Goal: Task Accomplishment & Management: Use online tool/utility

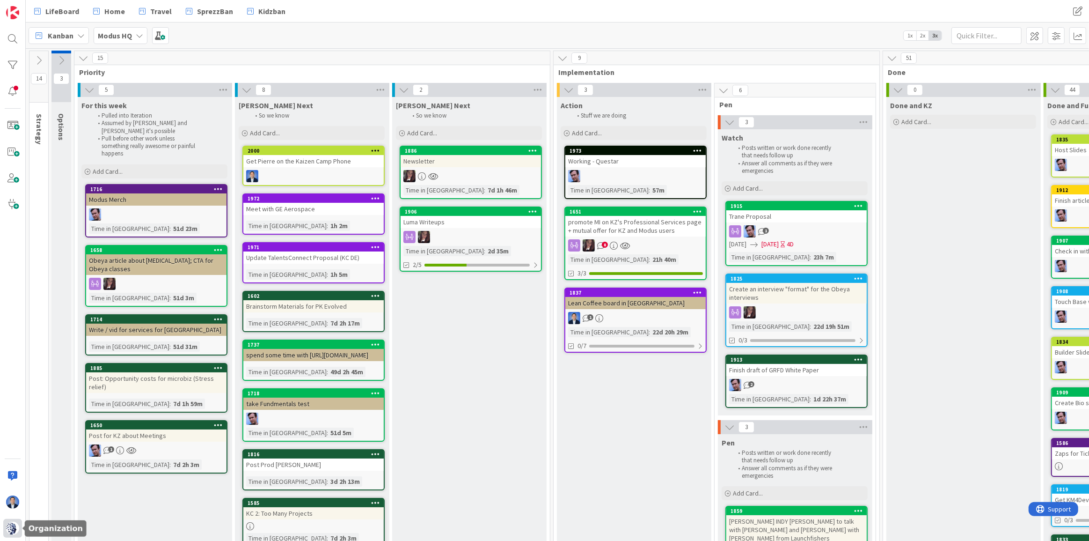
click at [8, 529] on img at bounding box center [12, 527] width 13 height 13
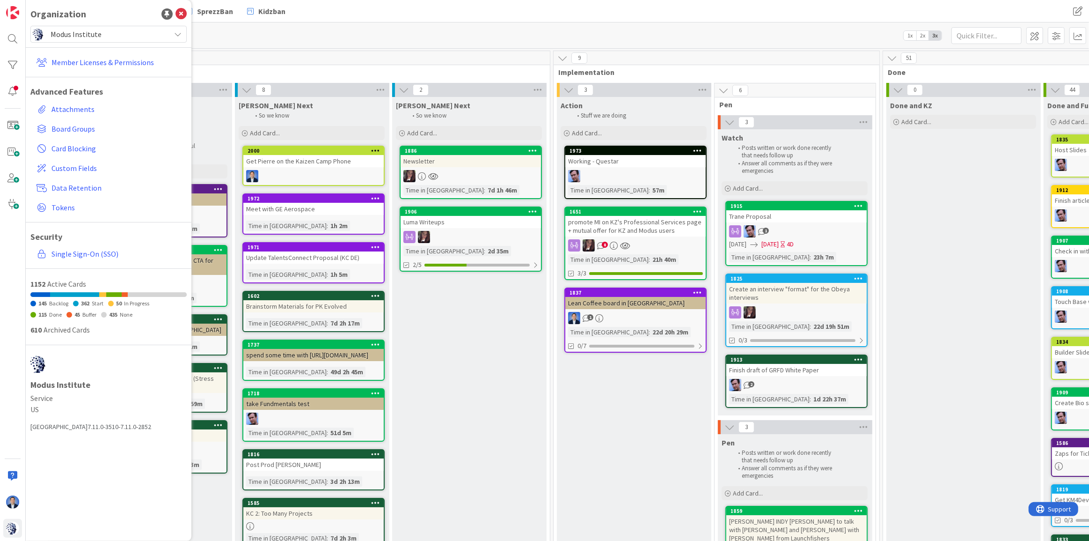
click at [95, 34] on span "Modus Institute" at bounding box center [108, 34] width 115 height 13
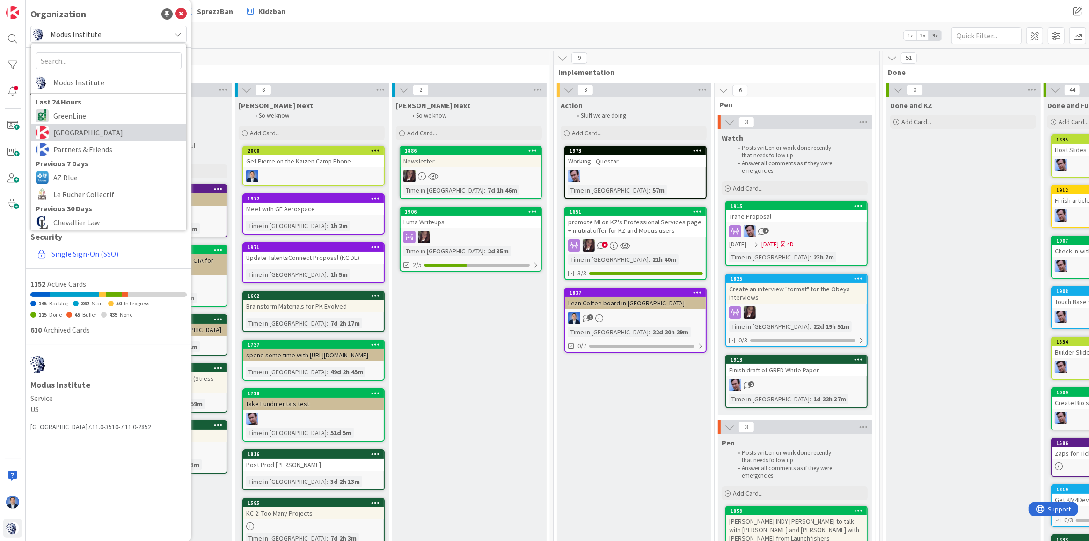
click at [90, 133] on span "[GEOGRAPHIC_DATA]" at bounding box center [117, 132] width 128 height 14
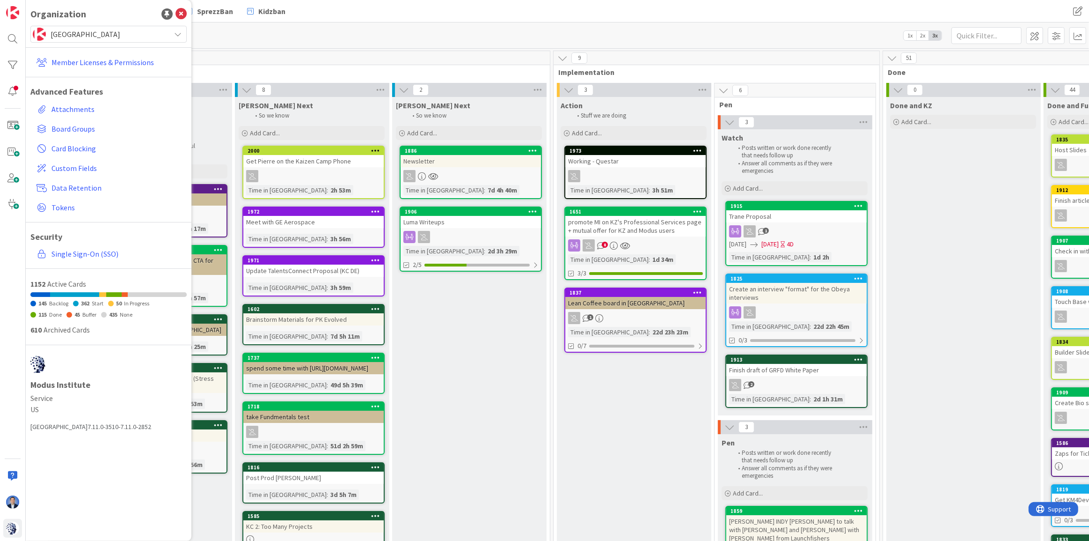
click at [256, 34] on div "Kanban Modus HQ 1x 2x 3x" at bounding box center [557, 35] width 1063 height 26
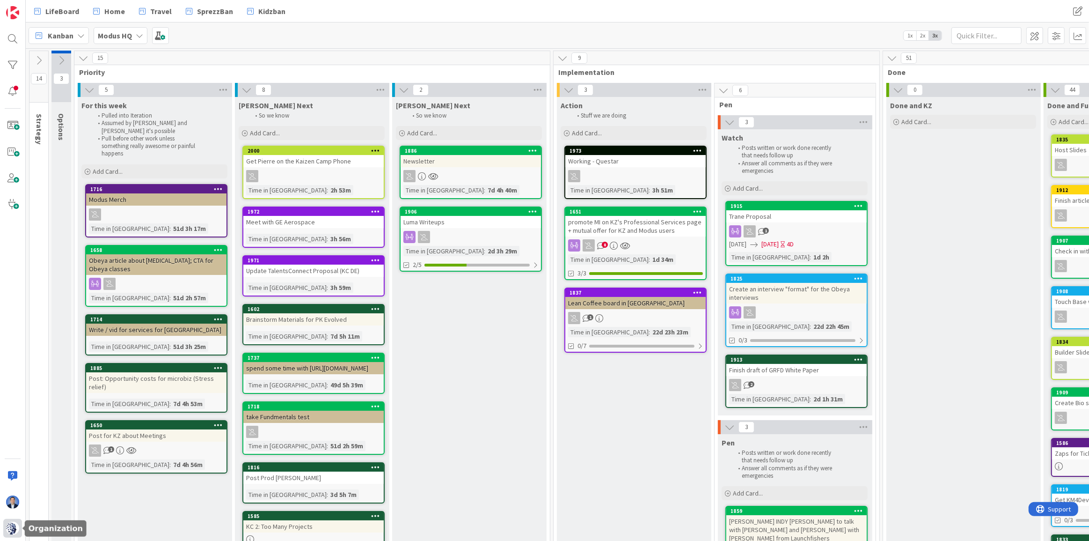
click at [15, 520] on div at bounding box center [12, 528] width 19 height 19
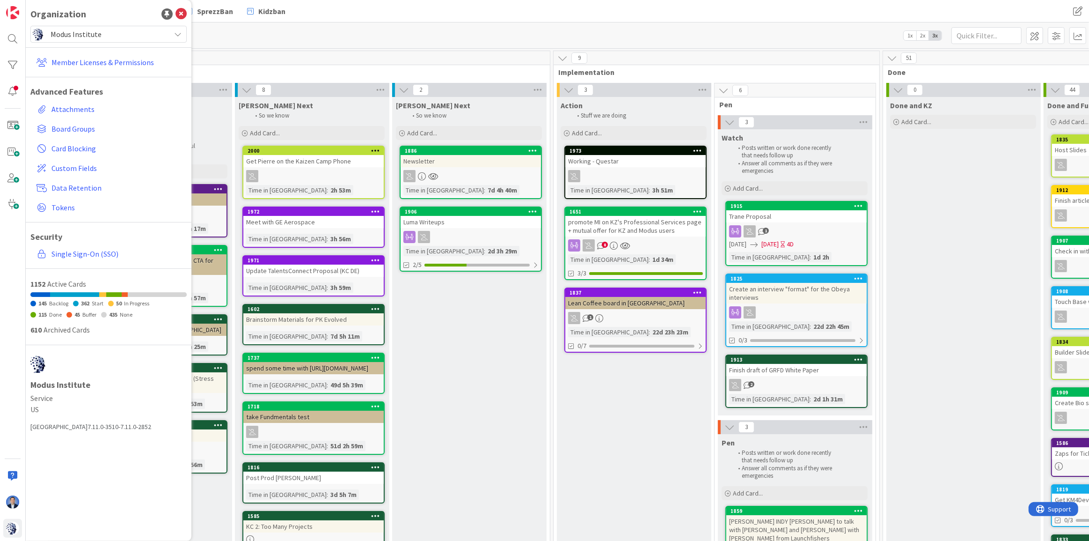
click at [123, 29] on span "Modus Institute" at bounding box center [108, 34] width 115 height 13
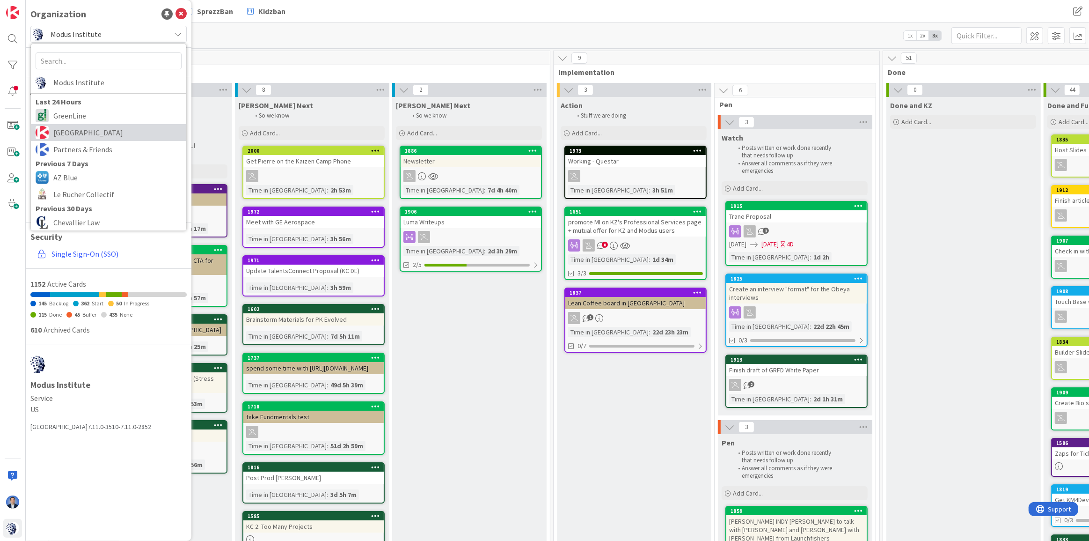
click at [85, 129] on span "[GEOGRAPHIC_DATA]" at bounding box center [117, 132] width 128 height 14
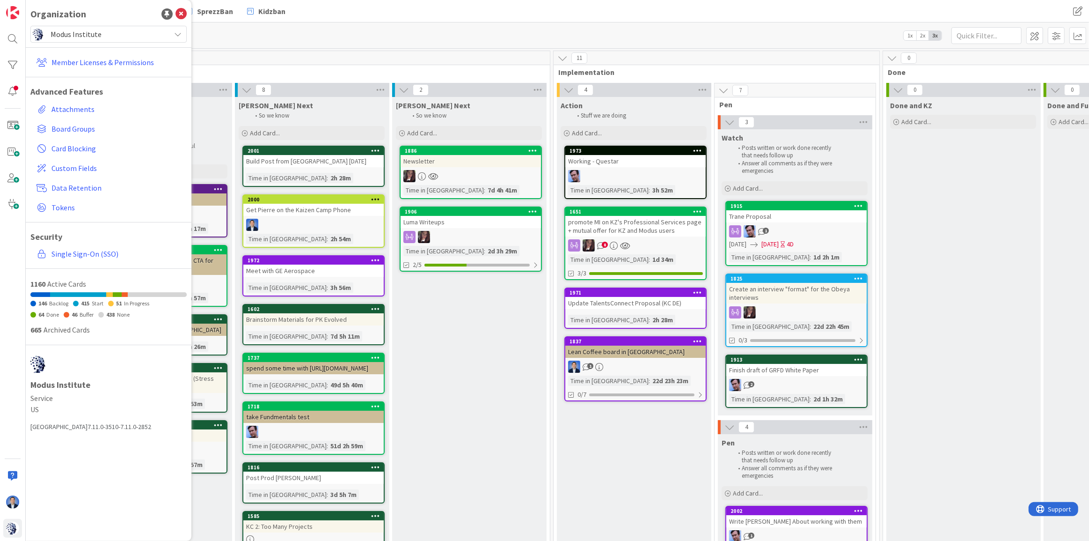
click at [94, 36] on span "Modus Institute" at bounding box center [108, 34] width 115 height 13
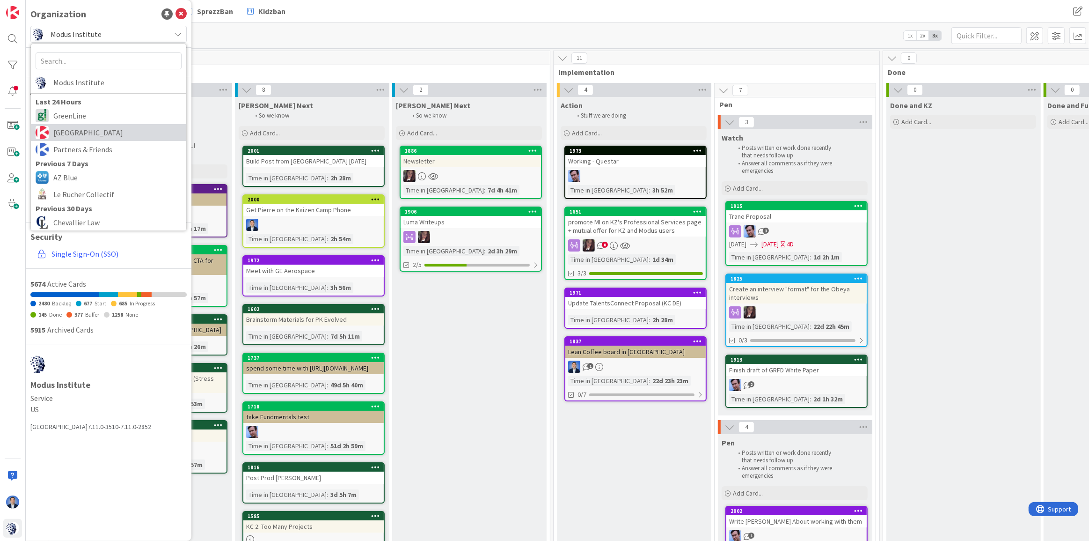
click at [88, 126] on span "[GEOGRAPHIC_DATA]" at bounding box center [117, 132] width 128 height 14
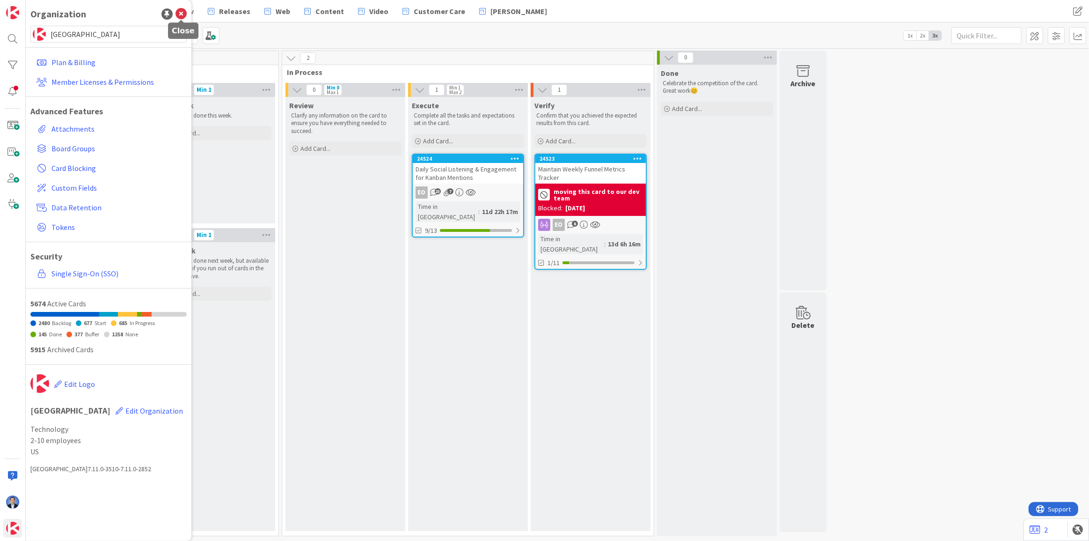
click at [184, 14] on icon at bounding box center [181, 13] width 11 height 11
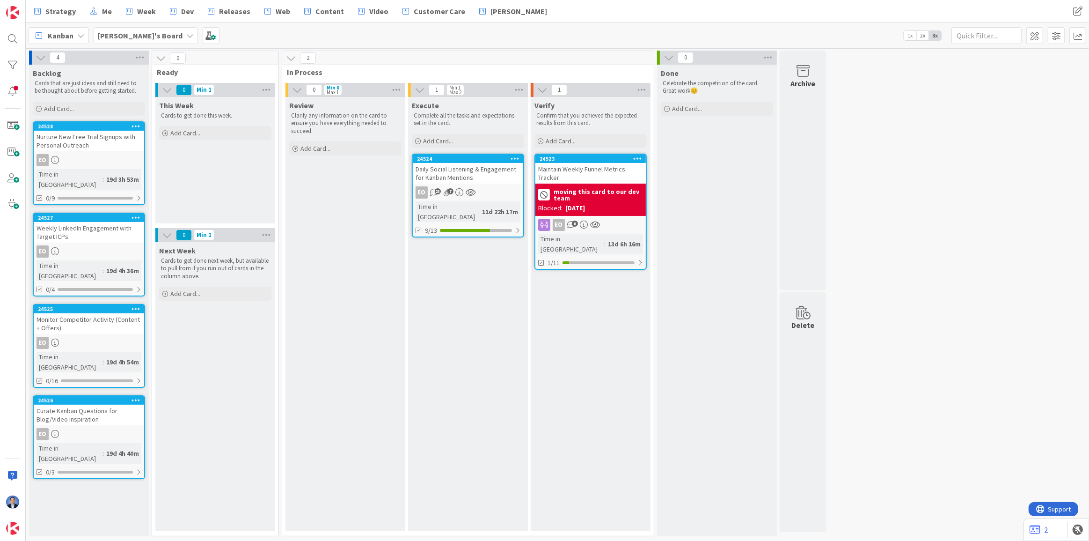
click at [359, 121] on p "Clarify any information on the card to ensure you have everything needed to suc…" at bounding box center [345, 123] width 109 height 23
click at [353, 121] on p "Clarify any information on the card to ensure you have everything needed to suc…" at bounding box center [345, 123] width 109 height 23
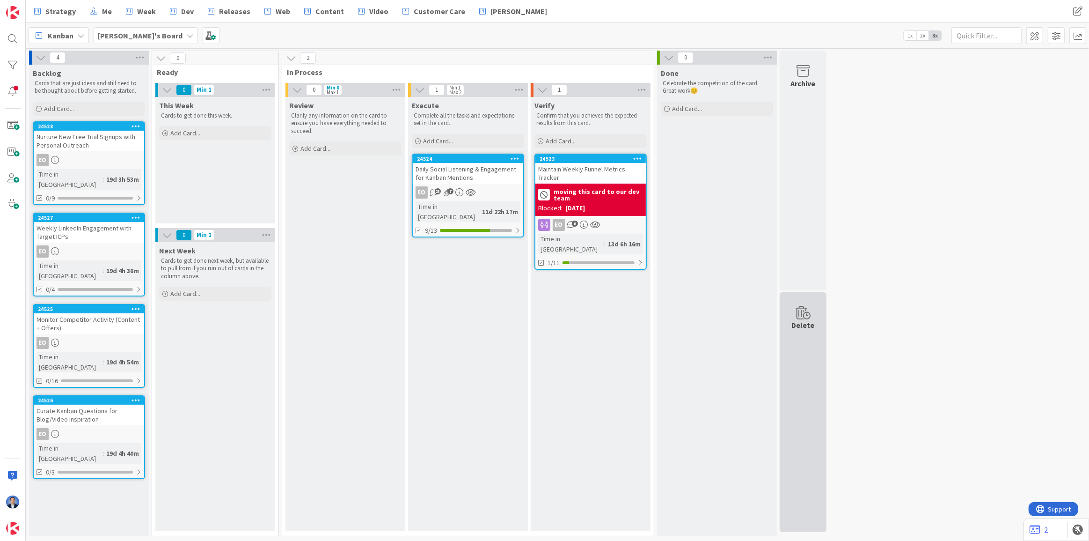
click at [804, 373] on div "Delete" at bounding box center [803, 412] width 47 height 240
